Goal: Task Accomplishment & Management: Complete application form

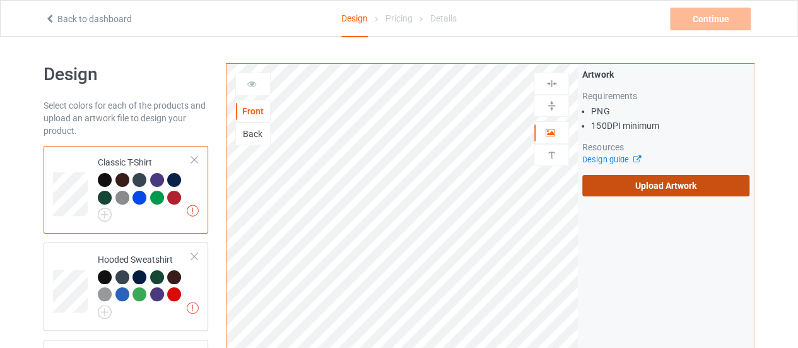
click at [650, 182] on label "Upload Artwork" at bounding box center [666, 185] width 167 height 21
click at [0, 0] on input "Upload Artwork" at bounding box center [0, 0] width 0 height 0
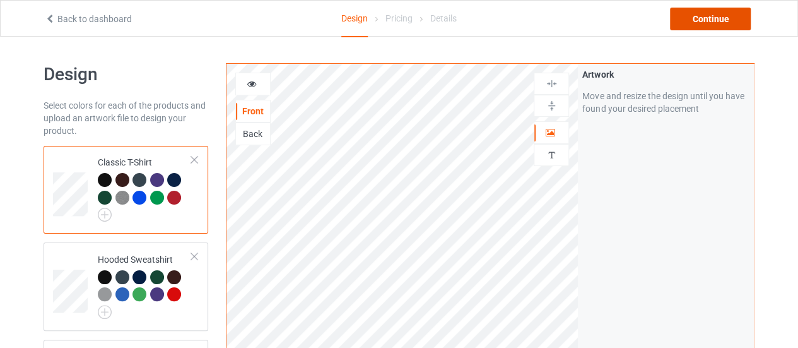
click at [693, 28] on div "Continue" at bounding box center [710, 19] width 81 height 23
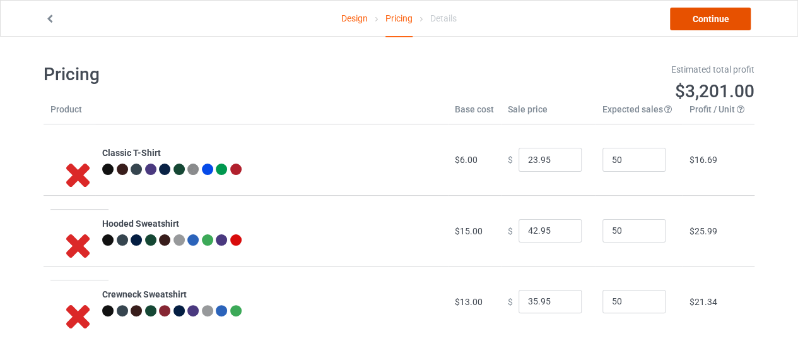
click at [691, 12] on link "Continue" at bounding box center [710, 19] width 81 height 23
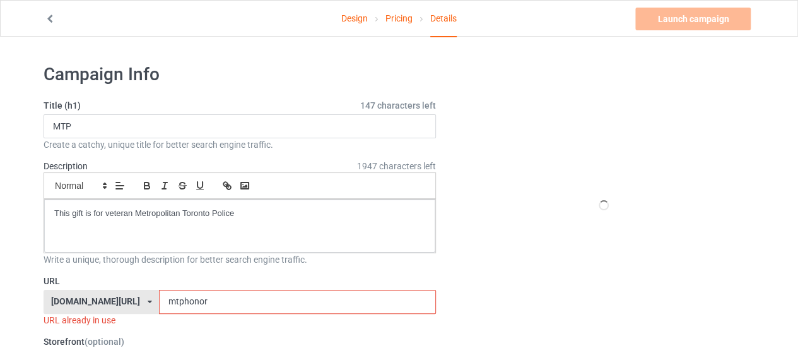
click at [196, 305] on input "mtphonor" at bounding box center [297, 302] width 276 height 24
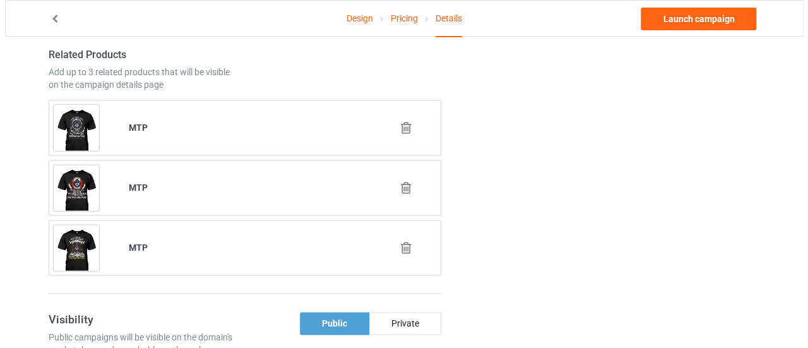
scroll to position [761, 0]
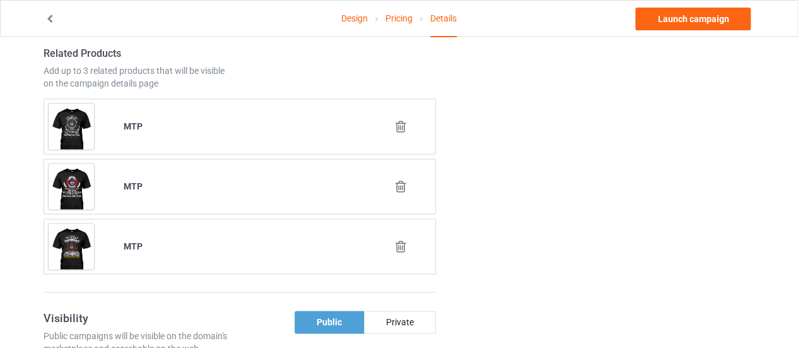
type input "mtpchoose"
click at [397, 243] on icon at bounding box center [401, 246] width 16 height 13
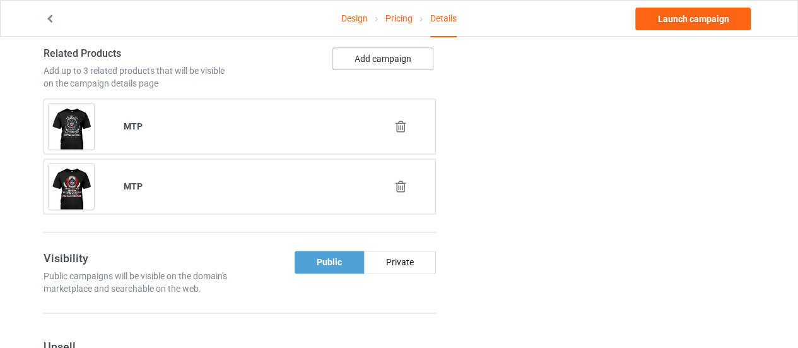
click at [379, 56] on button "Add campaign" at bounding box center [383, 58] width 101 height 23
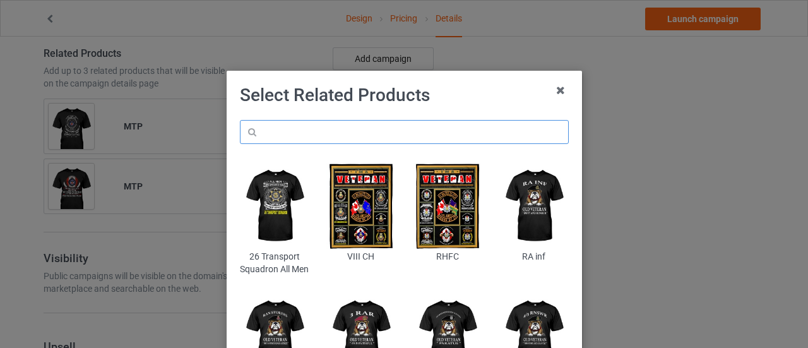
click at [310, 141] on input "text" at bounding box center [404, 132] width 329 height 24
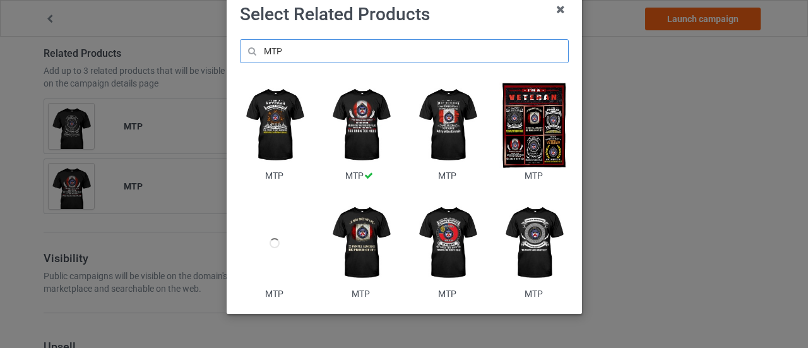
scroll to position [81, 0]
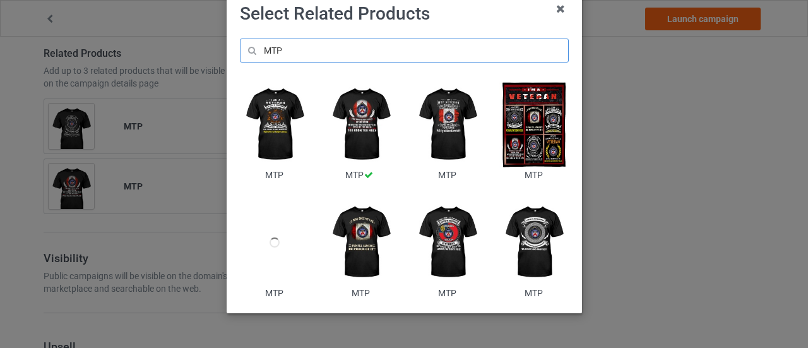
type input "MTP"
click at [260, 259] on div at bounding box center [274, 242] width 69 height 86
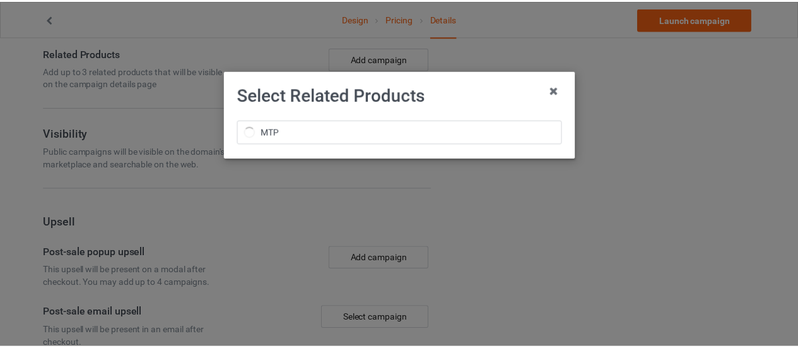
scroll to position [0, 0]
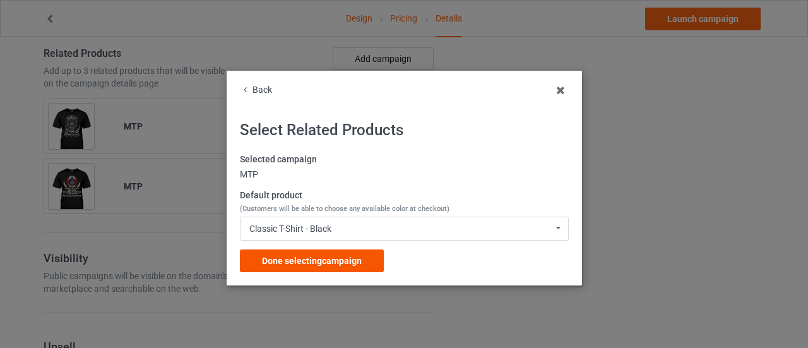
click at [352, 258] on span "Done selecting campaign" at bounding box center [312, 261] width 100 height 10
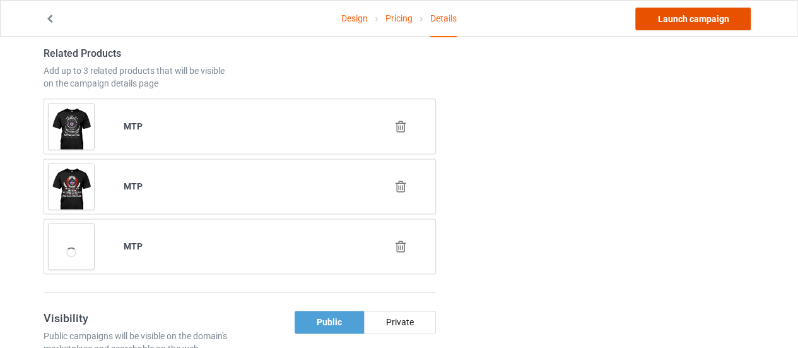
click at [697, 21] on link "Launch campaign" at bounding box center [693, 19] width 115 height 23
